Goal: Information Seeking & Learning: Learn about a topic

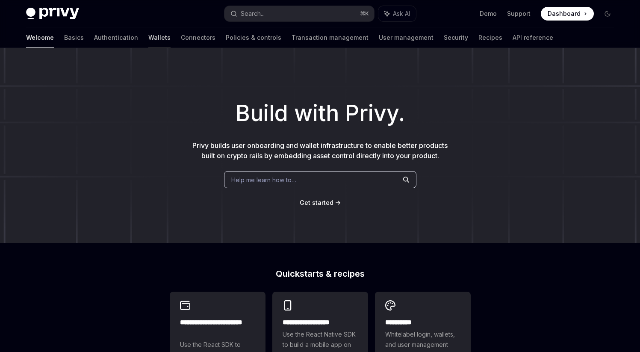
click at [148, 34] on link "Wallets" at bounding box center [159, 37] width 22 height 21
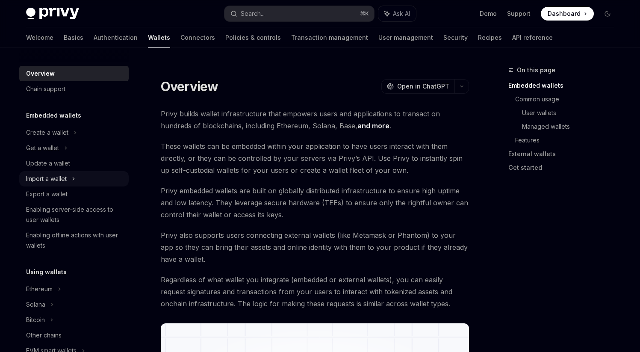
click at [56, 178] on div "Import a wallet" at bounding box center [46, 179] width 41 height 10
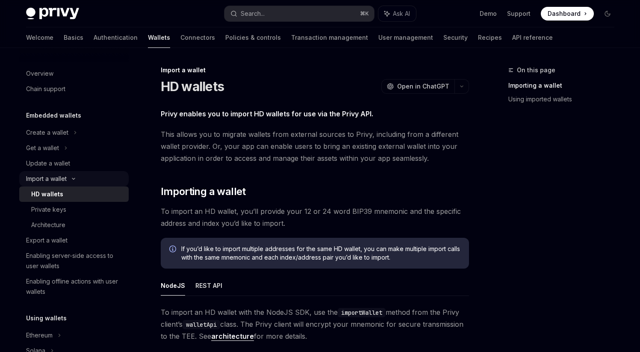
click at [59, 176] on div "Import a wallet" at bounding box center [46, 179] width 41 height 10
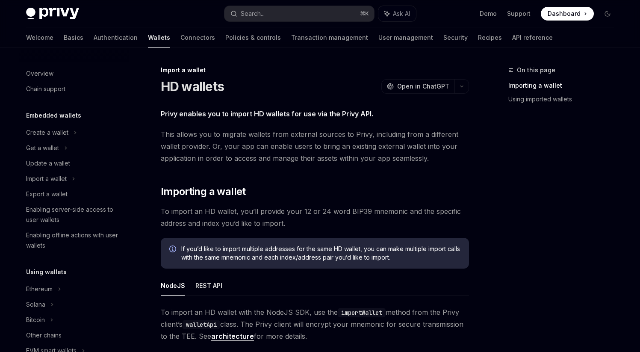
click at [193, 70] on div "Import a wallet" at bounding box center [315, 70] width 308 height 9
click at [45, 178] on div "Import a wallet" at bounding box center [46, 179] width 41 height 10
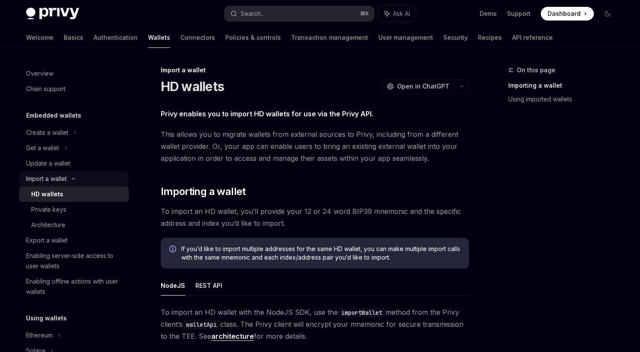
click at [56, 178] on div "Import a wallet" at bounding box center [46, 179] width 41 height 10
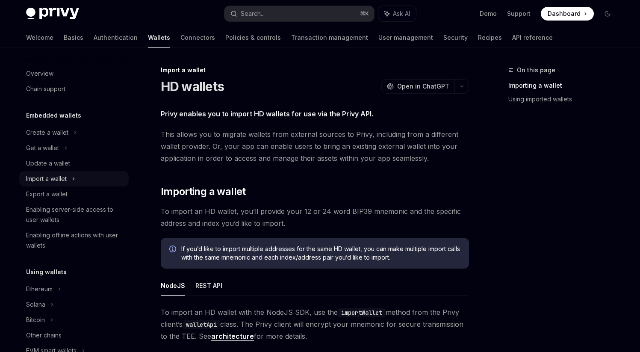
click at [63, 177] on div "Import a wallet" at bounding box center [46, 179] width 41 height 10
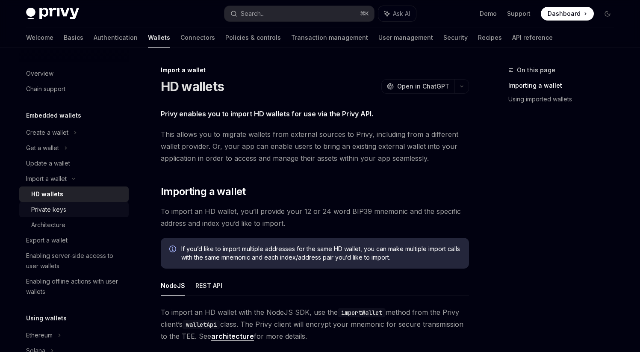
click at [60, 212] on div "Private keys" at bounding box center [48, 209] width 35 height 10
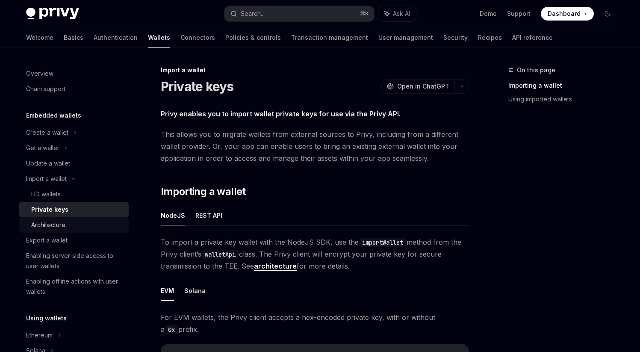
click at [59, 228] on div "Architecture" at bounding box center [48, 225] width 34 height 10
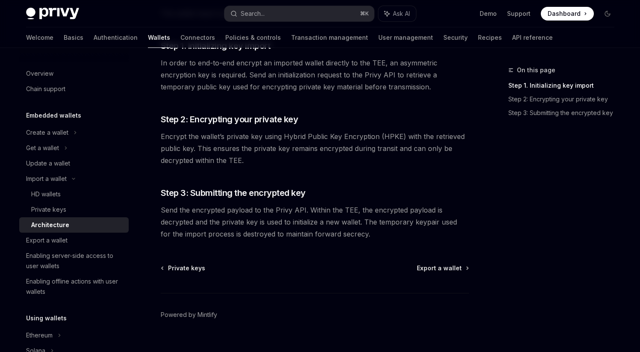
scroll to position [174, 0]
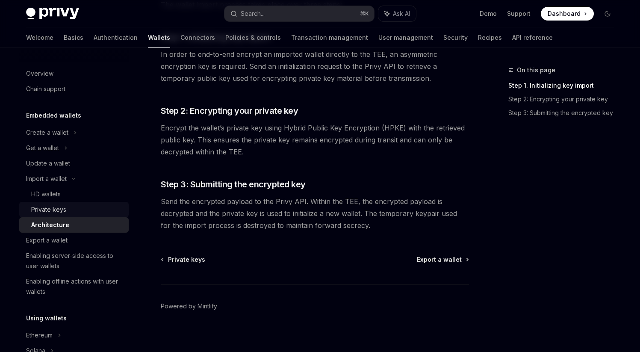
click at [41, 204] on div "Private keys" at bounding box center [48, 209] width 35 height 10
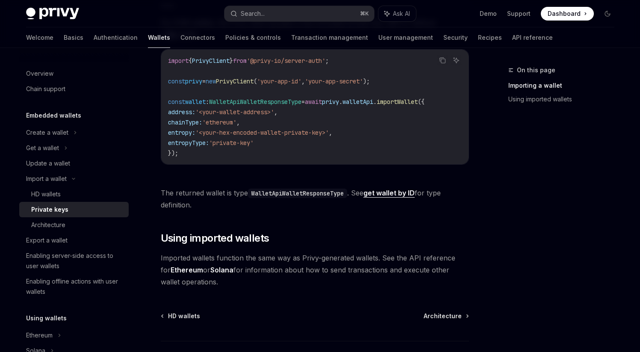
scroll to position [361, 0]
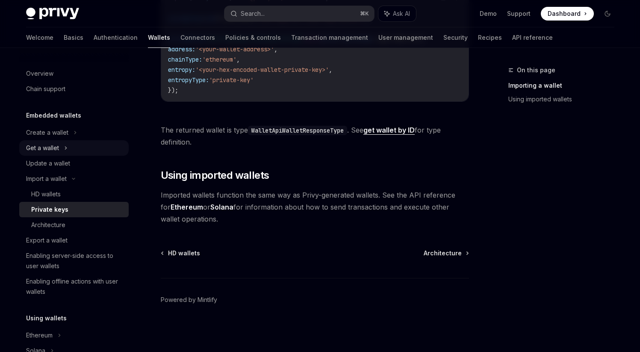
click at [57, 148] on div "Get a wallet" at bounding box center [42, 148] width 33 height 10
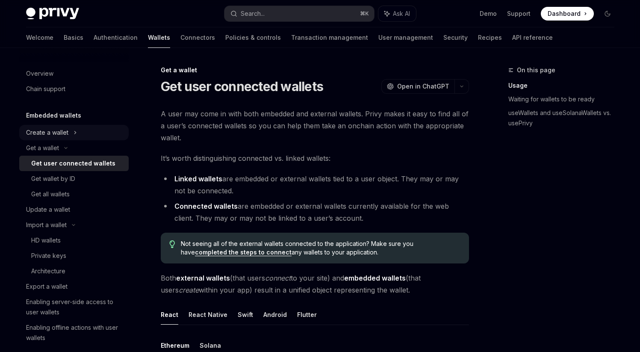
click at [67, 134] on div "Create a wallet" at bounding box center [47, 132] width 42 height 10
type textarea "*"
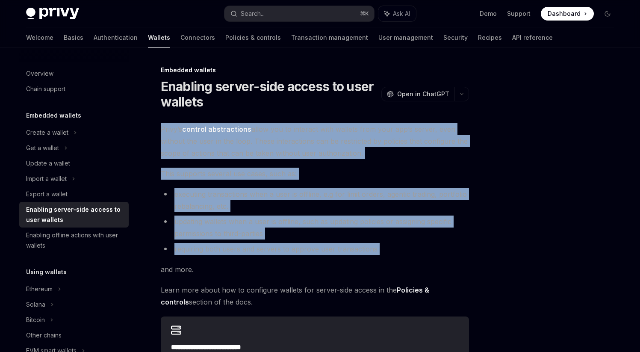
drag, startPoint x: 159, startPoint y: 127, endPoint x: 393, endPoint y: 260, distance: 269.3
click at [393, 260] on div "**********" at bounding box center [235, 287] width 472 height 445
copy div "Privy’s control abstractions allow you to interact with wallets from your app’s…"
click at [213, 207] on li "executing transactions when a user is offline, e.g for limit orders, agentic tr…" at bounding box center [315, 200] width 308 height 24
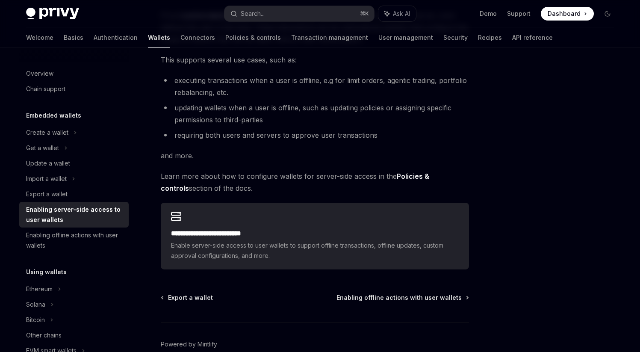
scroll to position [158, 0]
